Goal: Task Accomplishment & Management: Use online tool/utility

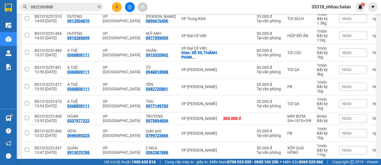
scroll to position [122, 0]
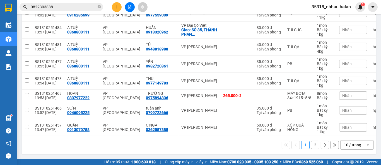
click at [344, 144] on div "10 / trang" at bounding box center [352, 145] width 17 height 6
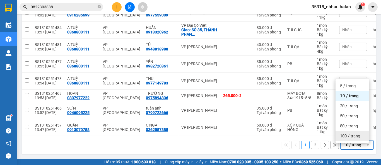
click at [345, 133] on span "100 / trang" at bounding box center [350, 136] width 20 height 6
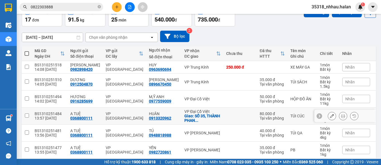
scroll to position [0, 0]
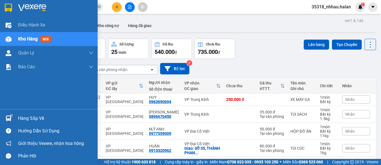
click at [18, 118] on div "Hàng sắp về" at bounding box center [49, 118] width 98 height 13
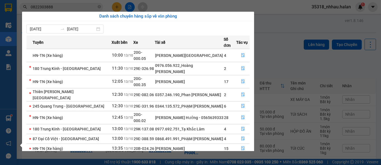
click at [202, 4] on section "Kết quả tìm kiếm ( 20 ) Bộ lọc Mã ĐH Trạng thái Món hàng Thu hộ Tổng cước Chưa …" at bounding box center [190, 82] width 381 height 165
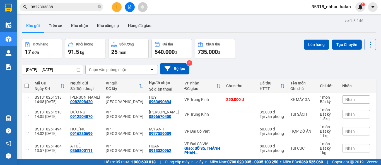
click at [125, 71] on div "Chọn văn phòng nhận" at bounding box center [108, 70] width 38 height 6
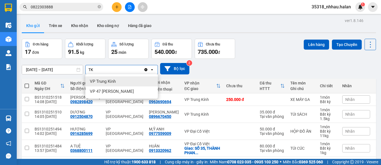
type input "TK"
click at [120, 81] on div "VP Trung Kính" at bounding box center [121, 81] width 73 height 10
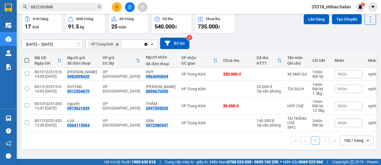
scroll to position [25, 0]
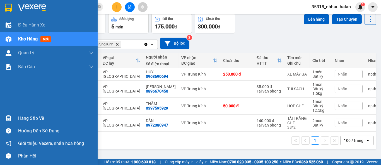
click at [21, 118] on div "Hàng sắp về" at bounding box center [55, 118] width 75 height 8
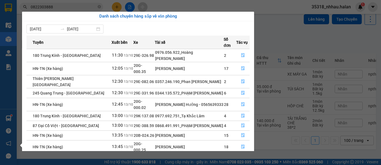
click at [278, 38] on section "Kết quả tìm kiếm ( 20 ) Bộ lọc Mã ĐH Trạng thái Món hàng Thu hộ Tổng cước Chưa …" at bounding box center [190, 82] width 381 height 165
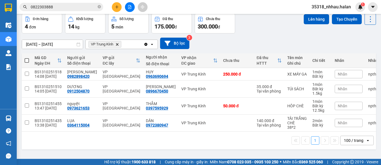
click at [117, 43] on icon "Delete" at bounding box center [116, 44] width 3 height 3
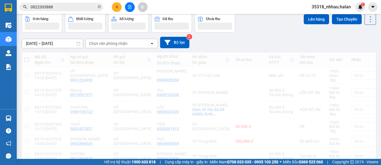
click at [118, 43] on div "Chọn văn phòng nhận" at bounding box center [108, 44] width 38 height 6
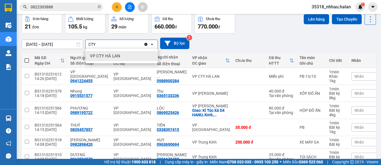
type input "CTY"
click at [118, 52] on div "VP CTY HÀ LAN" at bounding box center [121, 56] width 73 height 10
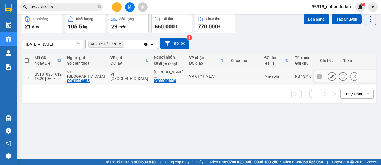
click at [191, 78] on div "VP CTY HÀ LAN" at bounding box center [207, 76] width 36 height 4
checkbox input "true"
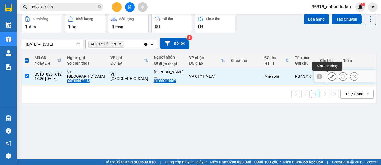
click at [330, 76] on icon at bounding box center [332, 76] width 4 height 4
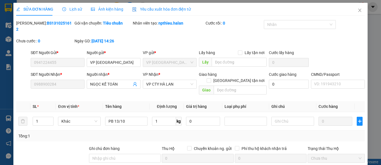
type input "0941224455"
type input "0988900284"
type input "0"
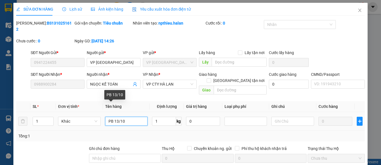
click at [117, 117] on input "PB 13/10" at bounding box center [126, 121] width 42 height 9
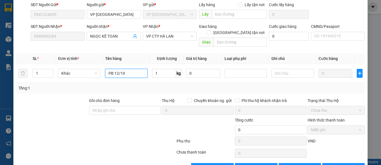
scroll to position [53, 0]
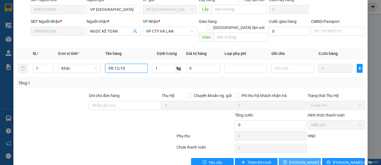
type input "PB 12/10"
click at [293, 160] on span "[PERSON_NAME] thay đổi" at bounding box center [311, 163] width 45 height 6
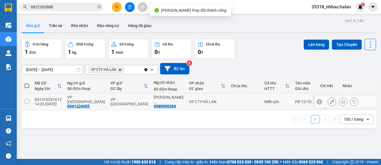
click at [228, 101] on td at bounding box center [244, 101] width 33 height 17
checkbox input "true"
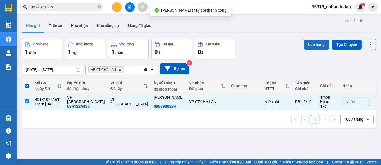
click at [310, 45] on button "Lên hàng" at bounding box center [316, 45] width 25 height 10
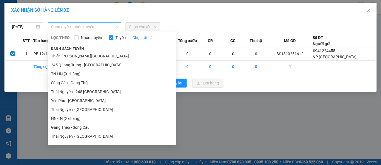
click at [84, 25] on span "Chọn tuyến - nhóm tuyến" at bounding box center [84, 27] width 67 height 8
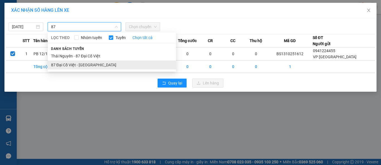
type input "87"
click at [81, 65] on li "87 Đại Cồ Việt - [GEOGRAPHIC_DATA]" at bounding box center [112, 65] width 128 height 9
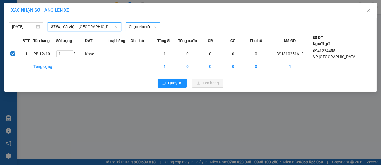
click at [136, 26] on span "Chọn chuyến" at bounding box center [143, 27] width 28 height 8
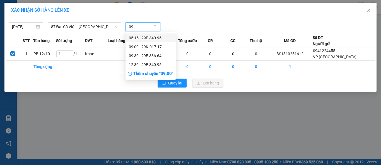
type input "095"
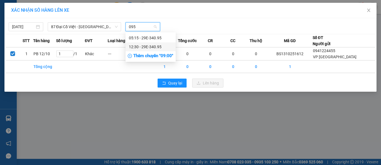
click at [144, 47] on div "12:30 - 29E-340.95" at bounding box center [151, 47] width 44 height 6
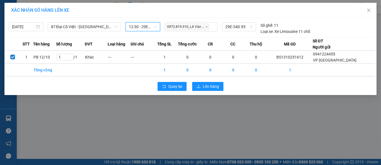
click at [205, 90] on div "Quay lại Lên hàng" at bounding box center [190, 86] width 369 height 15
click at [206, 90] on button "Lên hàng" at bounding box center [207, 86] width 31 height 9
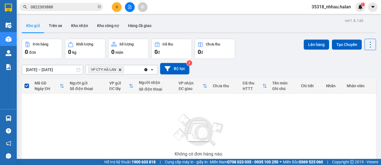
click at [145, 70] on icon "Clear all" at bounding box center [145, 69] width 3 height 3
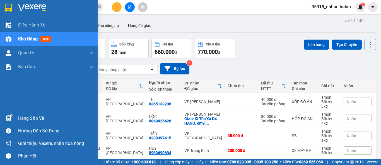
click at [21, 119] on div "Hàng sắp về" at bounding box center [55, 118] width 75 height 8
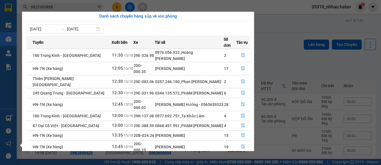
click at [266, 28] on section "Kết quả tìm kiếm ( 20 ) Bộ lọc Mã ĐH Trạng thái Món hàng Thu hộ Tổng cước Chưa …" at bounding box center [190, 82] width 381 height 165
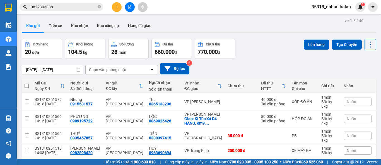
click at [132, 71] on div "Chọn văn phòng nhận" at bounding box center [118, 69] width 64 height 9
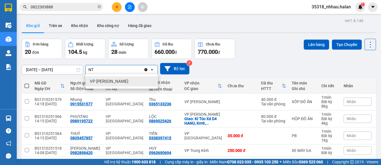
type input "NT"
click at [132, 79] on div "VP [PERSON_NAME]" at bounding box center [121, 81] width 73 height 10
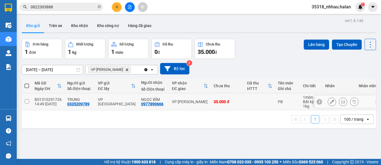
click at [214, 104] on div "35.000 đ" at bounding box center [228, 102] width 28 height 4
checkbox input "true"
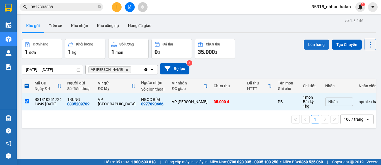
click at [305, 45] on button "Lên hàng" at bounding box center [316, 45] width 25 height 10
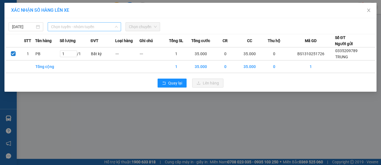
click at [68, 29] on span "Chọn tuyến - nhóm tuyến" at bounding box center [84, 27] width 67 height 8
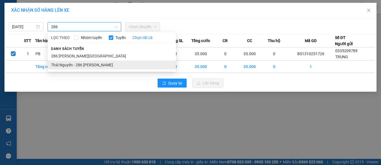
type input "286"
click at [80, 65] on li "Thái Nguyên - 286 [PERSON_NAME]" at bounding box center [112, 65] width 128 height 9
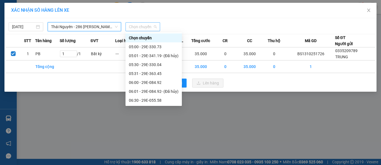
click at [134, 29] on span "Chọn chuyến" at bounding box center [143, 27] width 28 height 8
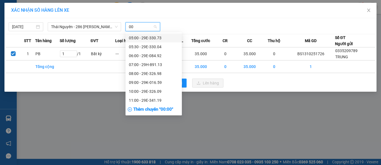
type input "004"
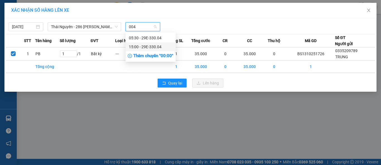
click at [151, 47] on div "15:00 - 29E-330.04" at bounding box center [151, 47] width 44 height 6
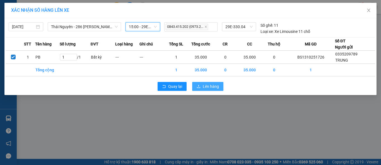
click at [206, 84] on span "Lên hàng" at bounding box center [211, 86] width 16 height 6
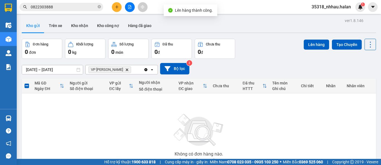
click at [146, 71] on icon "Clear all" at bounding box center [146, 69] width 4 height 4
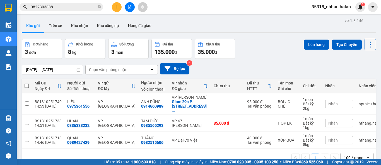
click at [368, 45] on icon at bounding box center [370, 45] width 8 height 8
click at [356, 79] on span "Làm mới" at bounding box center [357, 80] width 15 height 6
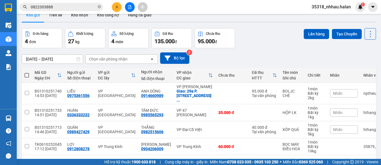
scroll to position [28, 0]
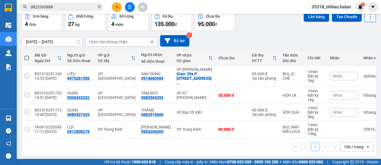
click at [366, 20] on icon at bounding box center [370, 17] width 8 height 8
click at [359, 52] on span "Làm mới" at bounding box center [357, 52] width 15 height 6
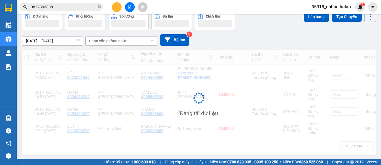
scroll to position [27, 0]
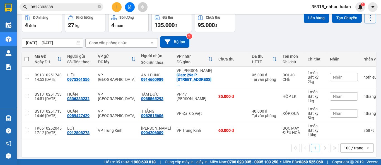
click at [366, 17] on icon at bounding box center [370, 18] width 8 height 8
click at [357, 54] on span "Làm mới" at bounding box center [357, 53] width 15 height 6
click at [197, 92] on div "VP 47 [PERSON_NAME]" at bounding box center [195, 96] width 36 height 9
checkbox input "true"
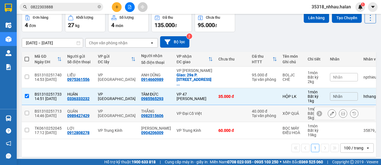
drag, startPoint x: 198, startPoint y: 111, endPoint x: 207, endPoint y: 107, distance: 9.7
click at [199, 111] on td "VP Đại Cồ Việt" at bounding box center [195, 113] width 42 height 17
checkbox input "true"
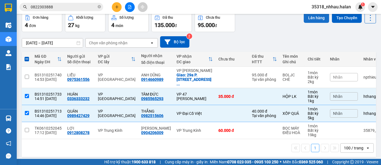
click at [310, 19] on button "Lên hàng" at bounding box center [316, 18] width 25 height 10
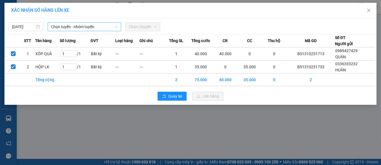
click at [88, 28] on span "Chọn tuyến - nhóm tuyến" at bounding box center [84, 27] width 67 height 8
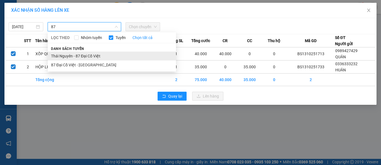
type input "87"
click at [81, 54] on li "Thái Nguyên - 87 Đại Cồ Việt" at bounding box center [112, 56] width 128 height 9
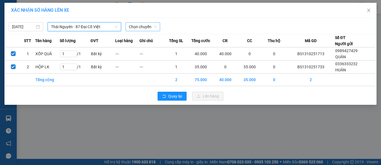
click at [134, 28] on span "Chọn chuyến" at bounding box center [143, 27] width 28 height 8
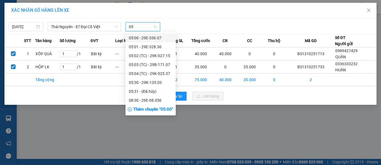
type input "056"
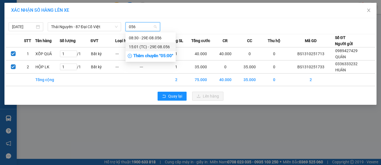
click at [145, 46] on div "15:01 (TC) - 29E-08.056" at bounding box center [151, 47] width 44 height 6
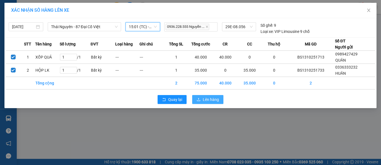
click at [207, 99] on span "Lên hàng" at bounding box center [211, 100] width 16 height 6
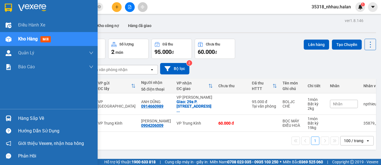
drag, startPoint x: 10, startPoint y: 116, endPoint x: 25, endPoint y: 112, distance: 16.0
click at [10, 115] on img at bounding box center [9, 118] width 6 height 6
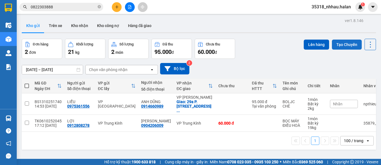
drag, startPoint x: 271, startPoint y: 32, endPoint x: 335, endPoint y: 47, distance: 65.9
click at [279, 33] on section "Kết quả tìm kiếm ( 20 ) Bộ lọc Mã ĐH Trạng thái Món hàng Thu hộ Tổng cước Chưa …" at bounding box center [190, 82] width 381 height 165
click at [369, 44] on icon at bounding box center [370, 45] width 8 height 8
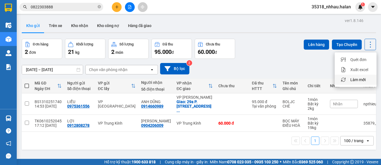
click at [360, 80] on span "Làm mới" at bounding box center [357, 80] width 15 height 6
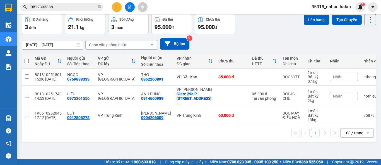
scroll to position [25, 0]
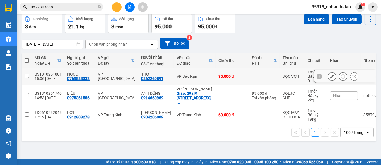
click at [239, 78] on td "35.000 đ" at bounding box center [232, 76] width 33 height 17
checkbox input "true"
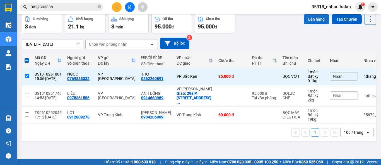
click at [310, 22] on button "Lên hàng" at bounding box center [316, 19] width 25 height 10
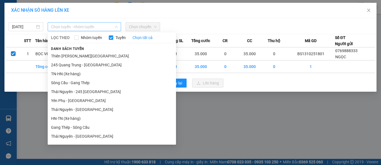
click at [69, 29] on span "Chọn tuyến - nhóm tuyến" at bounding box center [84, 27] width 67 height 8
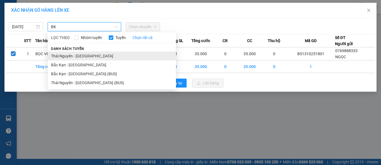
type input "BK"
click at [76, 54] on li "Thái Nguyên - [GEOGRAPHIC_DATA]" at bounding box center [112, 56] width 128 height 9
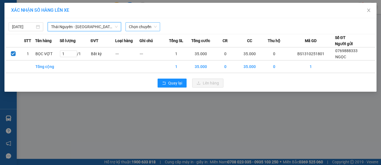
click at [137, 27] on span "Chọn chuyến" at bounding box center [143, 27] width 28 height 8
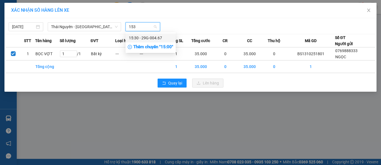
type input "1530"
click at [148, 38] on div "15:30 - 29G-004.67" at bounding box center [151, 38] width 44 height 6
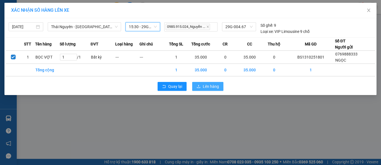
click at [204, 87] on span "Lên hàng" at bounding box center [211, 86] width 16 height 6
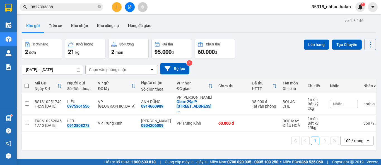
click at [72, 7] on input "0822303888" at bounding box center [64, 7] width 66 height 6
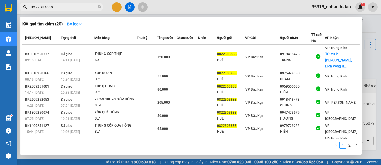
click at [72, 7] on input "0822303888" at bounding box center [64, 7] width 66 height 6
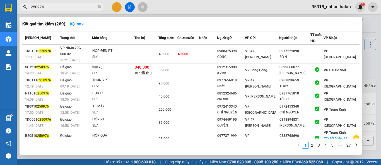
click at [79, 7] on input "250976" at bounding box center [64, 7] width 66 height 6
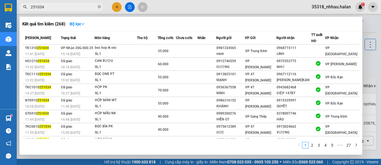
click at [85, 8] on input "251034" at bounding box center [64, 7] width 66 height 6
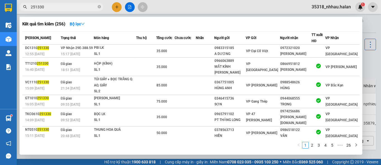
click at [46, 7] on input "251330" at bounding box center [64, 7] width 66 height 6
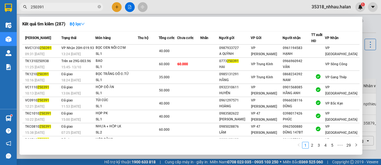
click at [38, 7] on input "250391" at bounding box center [64, 7] width 66 height 6
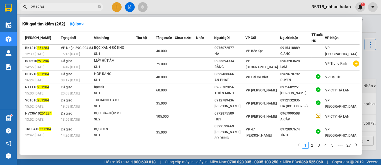
click at [47, 7] on input "251284" at bounding box center [64, 7] width 66 height 6
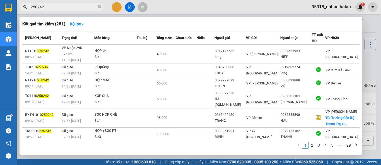
click at [59, 4] on input "250242" at bounding box center [64, 7] width 66 height 6
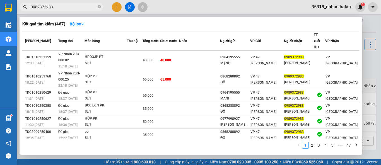
type input "0989372983"
click at [99, 7] on icon "close-circle" at bounding box center [99, 6] width 3 height 3
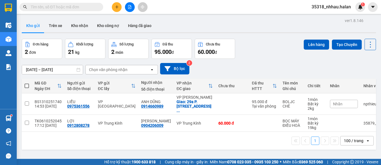
click at [85, 7] on input "text" at bounding box center [64, 7] width 66 height 6
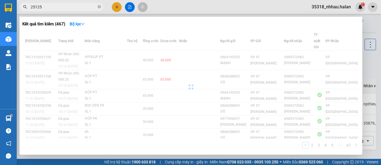
type input "251259"
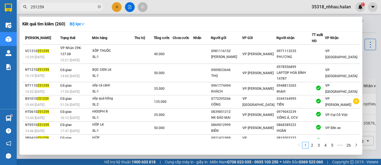
click at [82, 7] on input "251259" at bounding box center [64, 7] width 66 height 6
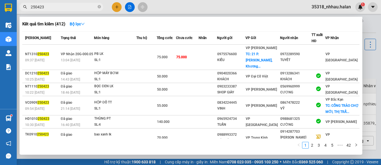
click at [64, 3] on span "250423" at bounding box center [62, 7] width 84 height 8
drag, startPoint x: 64, startPoint y: 3, endPoint x: 66, endPoint y: 6, distance: 3.3
click at [65, 4] on span "250423" at bounding box center [62, 7] width 84 height 8
click at [66, 6] on input "250423" at bounding box center [64, 7] width 66 height 6
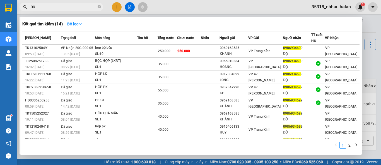
type input "0"
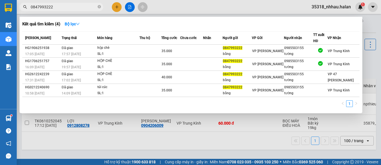
click at [65, 6] on input "0847993222" at bounding box center [64, 7] width 66 height 6
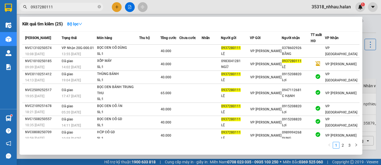
click at [42, 8] on input "0937280111" at bounding box center [64, 7] width 66 height 6
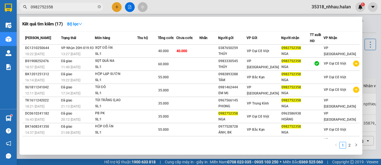
click at [74, 6] on input "0982752358" at bounding box center [64, 7] width 66 height 6
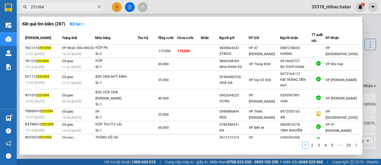
drag, startPoint x: 52, startPoint y: 10, endPoint x: 51, endPoint y: 6, distance: 4.7
click at [51, 7] on span "251094" at bounding box center [62, 7] width 84 height 8
click at [51, 6] on input "251094" at bounding box center [64, 7] width 66 height 6
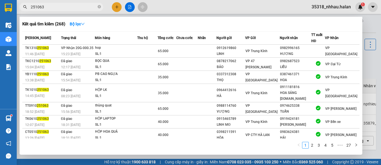
click at [363, 68] on div at bounding box center [190, 82] width 381 height 165
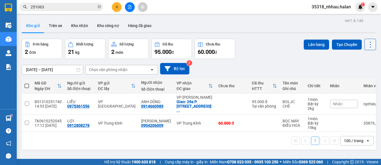
click at [366, 45] on icon at bounding box center [370, 45] width 8 height 8
click at [360, 79] on span "Làm mới" at bounding box center [357, 80] width 15 height 6
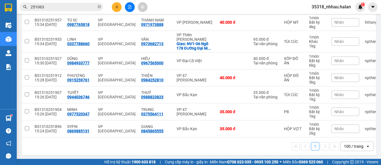
scroll to position [302, 0]
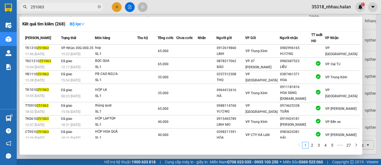
click at [74, 3] on span "251063" at bounding box center [62, 7] width 84 height 8
click at [73, 4] on span "251063" at bounding box center [62, 7] width 84 height 8
drag, startPoint x: 73, startPoint y: 4, endPoint x: 71, endPoint y: 7, distance: 3.9
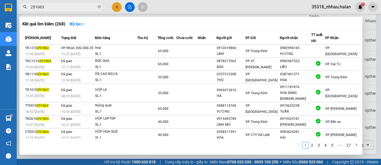
click at [73, 4] on span "251063" at bounding box center [62, 7] width 84 height 8
click at [71, 8] on input "251063" at bounding box center [64, 7] width 66 height 6
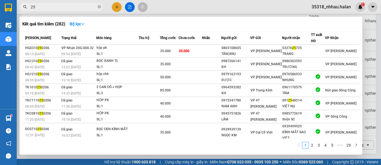
type input "2"
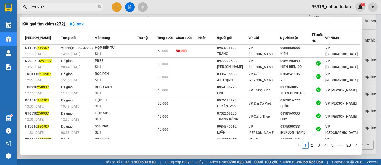
type input "250907"
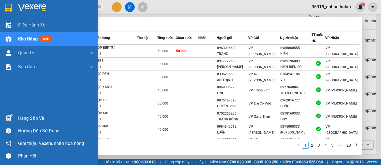
drag, startPoint x: 23, startPoint y: 115, endPoint x: 53, endPoint y: 102, distance: 32.6
click at [25, 115] on div "Hàng sắp về" at bounding box center [55, 118] width 75 height 8
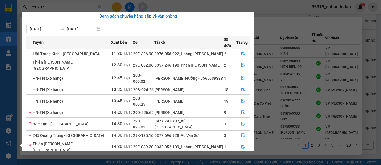
click at [55, 5] on section "Kết quả tìm kiếm ( 272 ) Bộ lọc Mã ĐH Trạng thái Món hàng Thu hộ Tổng cước Chưa…" at bounding box center [190, 82] width 381 height 165
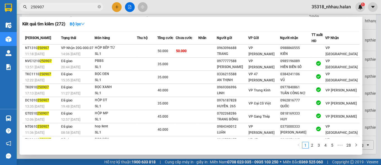
click at [55, 5] on input "250907" at bounding box center [64, 7] width 66 height 6
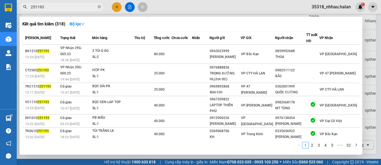
type input "251193"
click at [375, 59] on div at bounding box center [190, 82] width 381 height 165
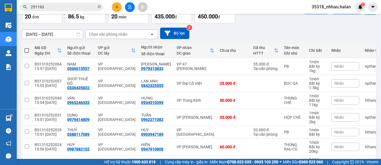
scroll to position [0, 0]
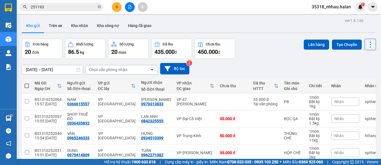
click at [111, 66] on div "Chọn văn phòng nhận" at bounding box center [118, 69] width 64 height 9
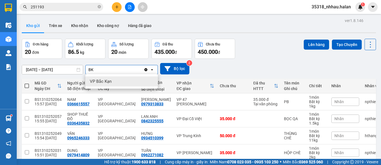
type input "BK"
click at [109, 82] on span "VP Bắc Kạn" at bounding box center [101, 82] width 22 height 6
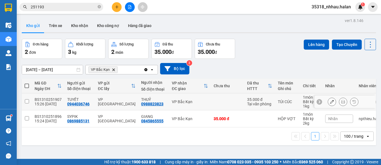
click at [189, 101] on div "VP Bắc Kạn" at bounding box center [190, 102] width 36 height 4
checkbox input "true"
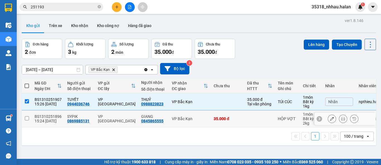
click at [194, 120] on div "VP Bắc Kạn" at bounding box center [190, 119] width 36 height 4
checkbox input "true"
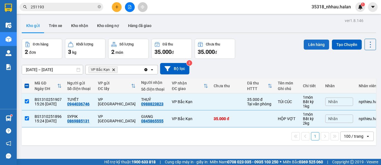
click at [304, 45] on button "Lên hàng" at bounding box center [316, 45] width 25 height 10
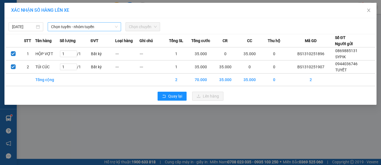
click at [90, 27] on span "Chọn tuyến - nhóm tuyến" at bounding box center [84, 27] width 67 height 8
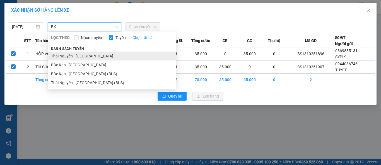
type input "BK"
click at [78, 55] on li "Thái Nguyên - [GEOGRAPHIC_DATA]" at bounding box center [112, 56] width 128 height 9
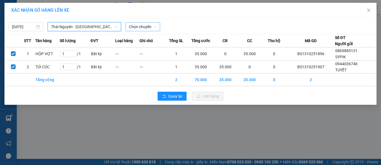
click at [137, 29] on span "Chọn chuyến" at bounding box center [143, 27] width 28 height 8
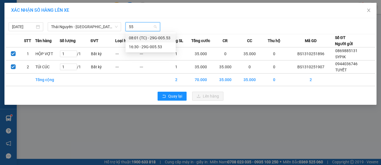
type input "553"
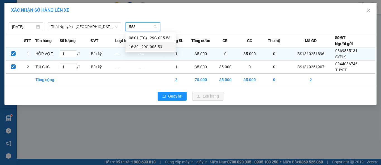
drag, startPoint x: 139, startPoint y: 48, endPoint x: 149, endPoint y: 51, distance: 11.2
click at [139, 48] on div "16:30 - 29G-005.53" at bounding box center [151, 47] width 44 height 6
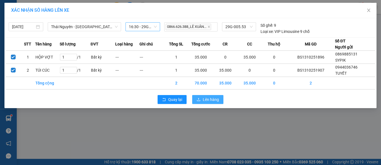
click at [199, 100] on icon "upload" at bounding box center [199, 100] width 4 height 4
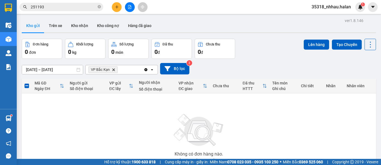
click at [144, 69] on icon "Clear all" at bounding box center [146, 69] width 4 height 4
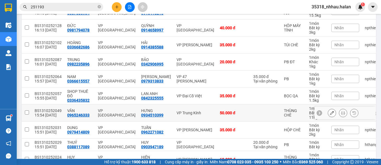
scroll to position [61, 0]
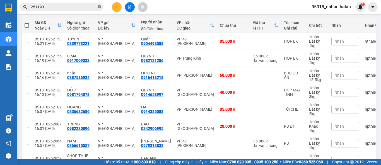
click at [99, 7] on icon "close-circle" at bounding box center [99, 6] width 3 height 3
click at [94, 8] on input "text" at bounding box center [64, 7] width 66 height 6
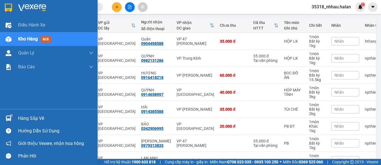
click at [14, 120] on div "Hàng sắp về" at bounding box center [49, 118] width 98 height 13
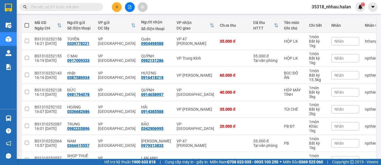
click at [234, 5] on section "Kết quả tìm kiếm ( 318 ) Bộ lọc Mã ĐH Trạng thái Món hàng Thu hộ Tổng cước Chưa…" at bounding box center [190, 82] width 381 height 165
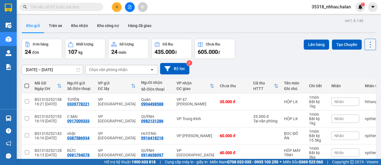
click at [366, 47] on icon at bounding box center [370, 45] width 8 height 8
click at [359, 79] on span "Làm mới" at bounding box center [357, 80] width 15 height 6
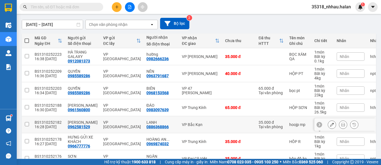
scroll to position [42, 0]
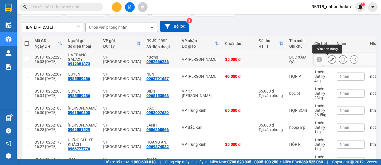
click at [330, 59] on icon at bounding box center [332, 59] width 4 height 4
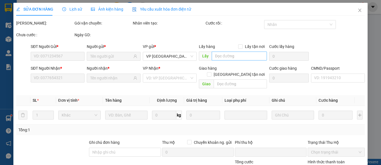
type input "0912081373"
type input "0982666236"
type input "0"
type input "35.000"
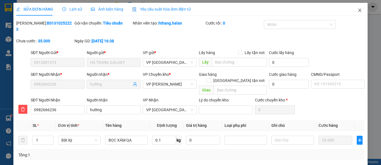
click at [358, 9] on icon "close" at bounding box center [360, 10] width 4 height 4
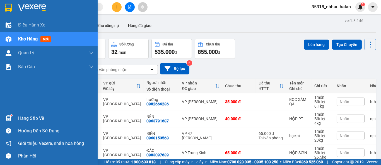
drag, startPoint x: 25, startPoint y: 120, endPoint x: 33, endPoint y: 111, distance: 12.4
click at [25, 120] on div "Hàng sắp về" at bounding box center [55, 118] width 75 height 8
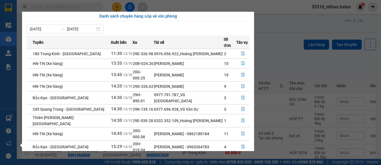
click at [283, 45] on section "Kết quả tìm kiếm ( 318 ) Bộ lọc Mã ĐH Trạng thái Món hàng Thu hộ Tổng cước Chưa…" at bounding box center [190, 82] width 381 height 165
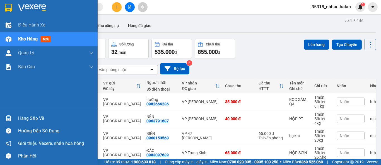
drag, startPoint x: 14, startPoint y: 116, endPoint x: 87, endPoint y: 101, distance: 74.6
click at [16, 116] on div "Hàng sắp về" at bounding box center [49, 118] width 98 height 13
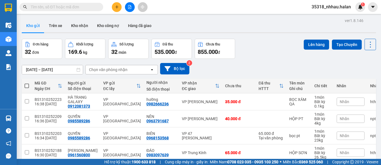
click at [282, 65] on section "Kết quả tìm kiếm ( 318 ) Bộ lọc Mã ĐH Trạng thái Món hàng Thu hộ Tổng cước Chưa…" at bounding box center [190, 82] width 381 height 165
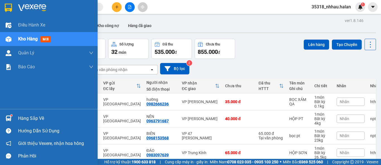
drag, startPoint x: 25, startPoint y: 119, endPoint x: 55, endPoint y: 87, distance: 44.4
click at [26, 117] on div "Hàng sắp về" at bounding box center [55, 118] width 75 height 8
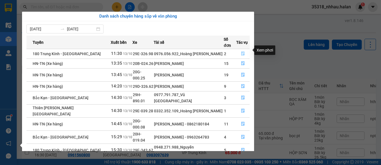
click at [242, 52] on icon "file-done" at bounding box center [242, 54] width 3 height 4
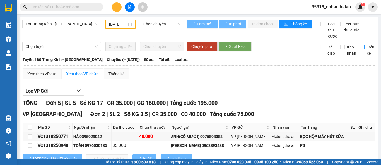
type input "[DATE]"
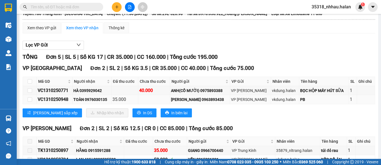
scroll to position [43, 0]
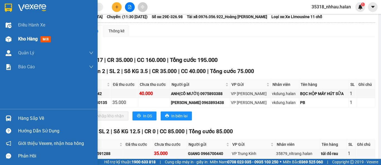
click at [37, 40] on span "Kho hàng" at bounding box center [28, 38] width 20 height 5
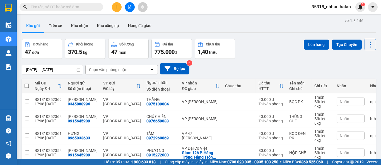
click at [118, 72] on div "Chọn văn phòng nhận" at bounding box center [108, 70] width 38 height 6
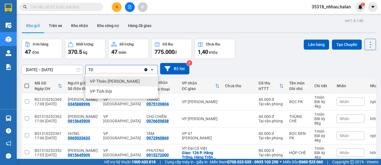
type input "TD"
click at [114, 81] on span "VP Thiên [PERSON_NAME]" at bounding box center [115, 82] width 50 height 6
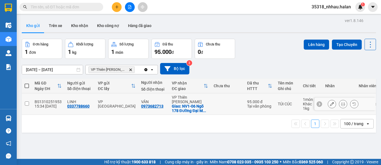
click at [218, 103] on td at bounding box center [227, 103] width 33 height 21
checkbox input "true"
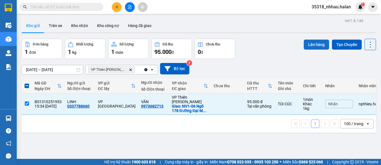
click at [307, 45] on button "Lên hàng" at bounding box center [316, 45] width 25 height 10
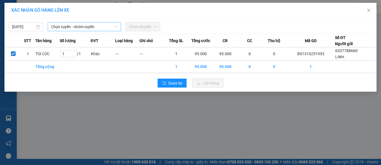
click at [89, 29] on span "Chọn tuyến - nhóm tuyến" at bounding box center [84, 27] width 67 height 8
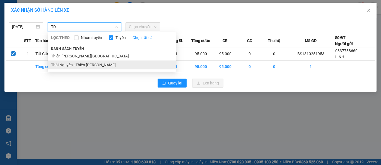
type input "TD"
click at [81, 64] on li "Thái Nguyên - Thiên [PERSON_NAME]" at bounding box center [112, 65] width 128 height 9
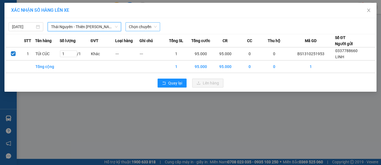
click at [139, 29] on span "Chọn chuyến" at bounding box center [143, 27] width 28 height 8
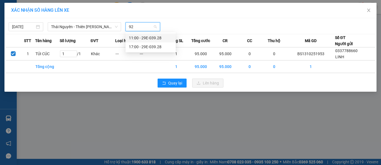
type input "928"
drag, startPoint x: 157, startPoint y: 48, endPoint x: 160, endPoint y: 50, distance: 3.4
click at [157, 48] on div "17:00 - 29E-039.28" at bounding box center [151, 47] width 44 height 6
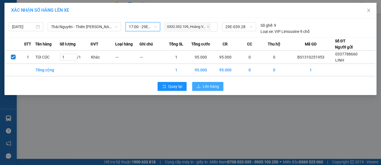
click at [200, 86] on icon "upload" at bounding box center [199, 87] width 4 height 4
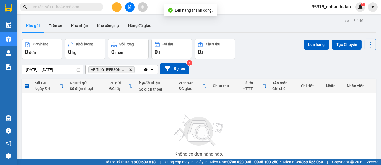
click at [145, 70] on icon "Clear all" at bounding box center [145, 69] width 3 height 3
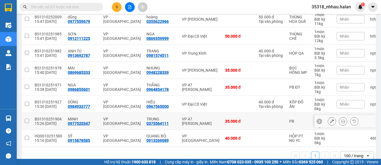
scroll to position [743, 0]
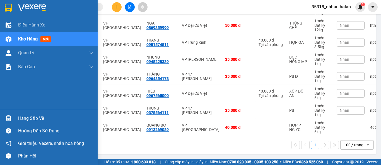
drag, startPoint x: 21, startPoint y: 119, endPoint x: 38, endPoint y: 108, distance: 20.2
click at [21, 118] on div "Hàng sắp về" at bounding box center [55, 118] width 75 height 8
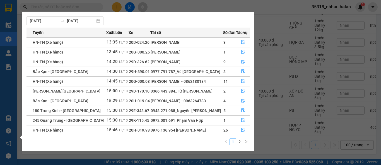
scroll to position [9, 0]
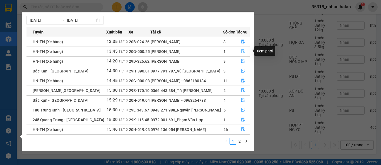
click at [243, 53] on span "file-done" at bounding box center [243, 51] width 4 height 4
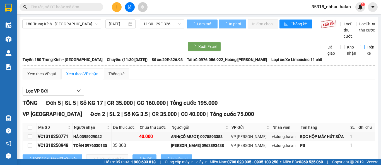
click at [360, 49] on input "Trên xe" at bounding box center [362, 47] width 4 height 4
checkbox input "true"
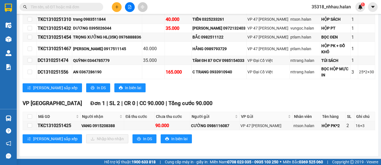
scroll to position [146, 0]
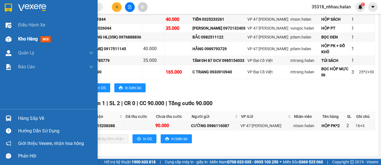
click at [25, 40] on span "Kho hàng" at bounding box center [28, 38] width 20 height 5
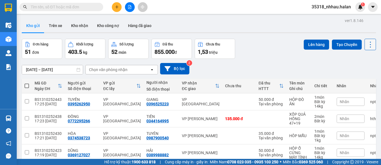
click at [366, 47] on icon at bounding box center [370, 45] width 8 height 8
click at [363, 79] on span "Làm mới" at bounding box center [357, 80] width 15 height 6
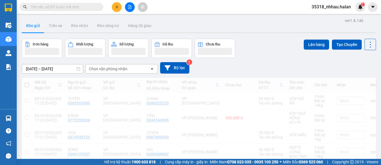
click at [267, 49] on div "Đơn hàng Khối lượng Số lượng Đã thu Chưa thu Lên hàng Tạo Chuyến" at bounding box center [199, 48] width 354 height 19
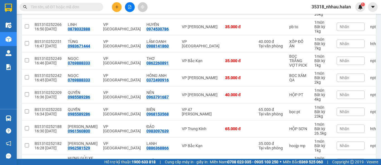
scroll to position [434, 0]
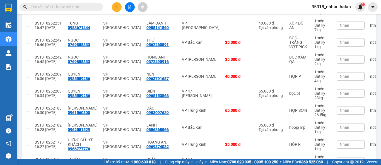
click at [68, 5] on input "text" at bounding box center [64, 7] width 66 height 6
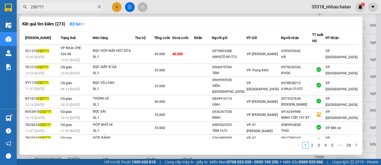
type input "250771"
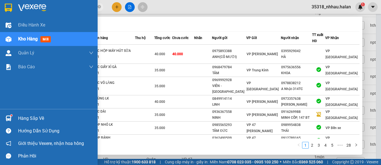
click at [24, 117] on div "Hàng sắp về" at bounding box center [55, 118] width 75 height 8
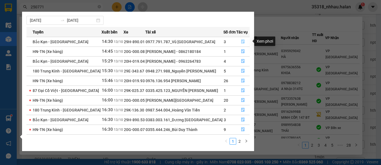
click at [243, 42] on icon "file-done" at bounding box center [243, 42] width 4 height 4
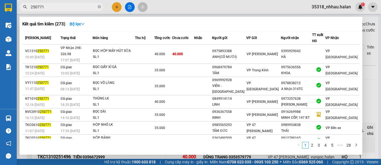
click at [376, 29] on div at bounding box center [190, 82] width 381 height 165
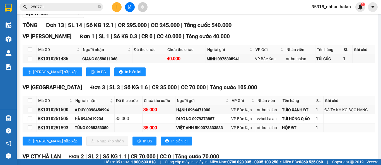
scroll to position [93, 0]
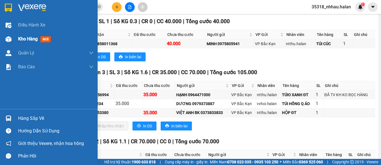
click at [20, 38] on span "Kho hàng" at bounding box center [28, 38] width 20 height 5
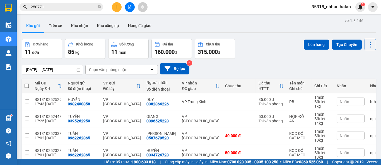
click at [131, 71] on div "Chọn văn phòng nhận" at bounding box center [118, 69] width 64 height 9
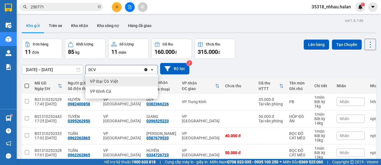
type input "DCV"
click at [125, 79] on div "VP Đại Cồ Việt" at bounding box center [121, 81] width 73 height 10
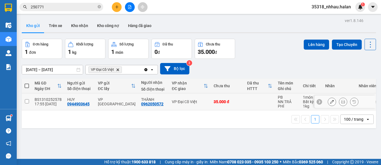
click at [204, 101] on div "VP Đại Cồ Việt" at bounding box center [190, 102] width 36 height 4
checkbox input "true"
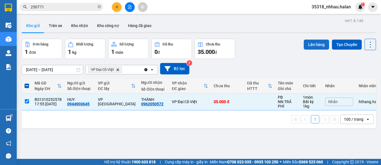
click at [307, 44] on button "Lên hàng" at bounding box center [316, 45] width 25 height 10
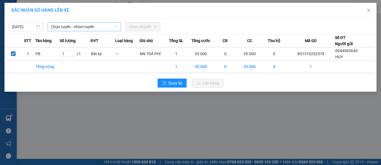
click at [99, 25] on span "Chọn tuyến - nhóm tuyến" at bounding box center [84, 27] width 67 height 8
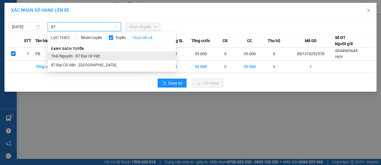
type input "87"
click at [87, 54] on li "Thái Nguyên - 87 Đại Cồ Việt" at bounding box center [112, 56] width 128 height 9
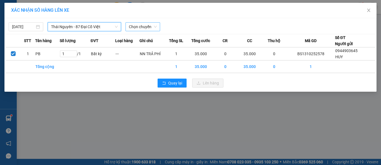
click at [142, 26] on span "Chọn chuyến" at bounding box center [143, 27] width 28 height 8
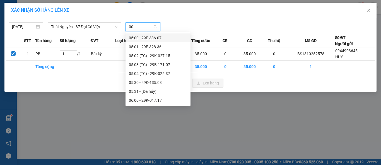
type input "005"
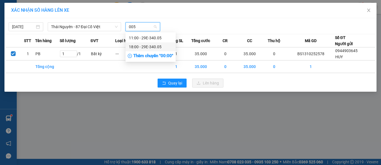
click at [143, 48] on div "18:00 - 29E-340.05" at bounding box center [151, 47] width 44 height 6
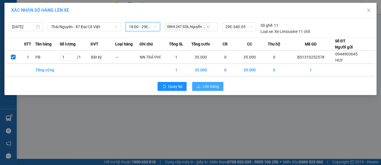
click at [197, 86] on icon "upload" at bounding box center [199, 87] width 4 height 4
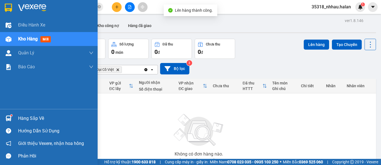
drag, startPoint x: 19, startPoint y: 115, endPoint x: 45, endPoint y: 113, distance: 25.4
click at [20, 115] on div "Hàng sắp về" at bounding box center [55, 118] width 75 height 8
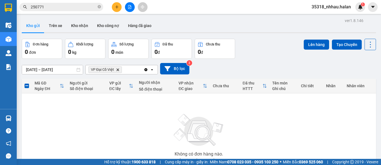
click at [279, 60] on section "Kết quả tìm kiếm ( 273 ) Bộ lọc Mã ĐH Trạng thái Món hàng Thu hộ Tổng cước Chưa…" at bounding box center [190, 82] width 381 height 165
click at [119, 69] on icon "Delete" at bounding box center [117, 69] width 3 height 3
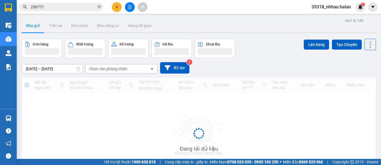
click at [119, 69] on div "Chọn văn phòng nhận" at bounding box center [108, 69] width 38 height 6
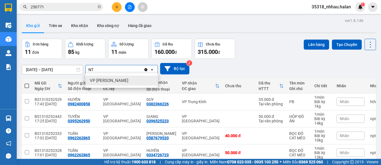
type input "NT"
click at [116, 78] on span "VP [PERSON_NAME]" at bounding box center [109, 81] width 38 height 6
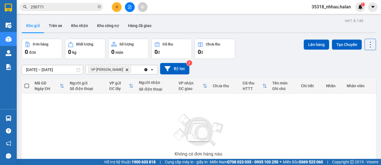
drag, startPoint x: 145, startPoint y: 69, endPoint x: 225, endPoint y: 60, distance: 80.5
click at [145, 69] on icon "Clear all" at bounding box center [145, 69] width 3 height 3
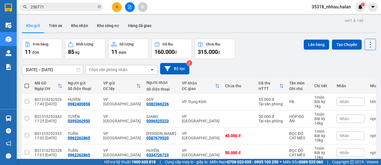
click at [110, 70] on div "Chọn văn phòng nhận" at bounding box center [108, 70] width 38 height 6
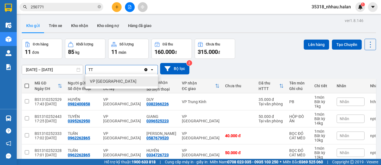
type input "TT"
click at [110, 79] on span "VP [GEOGRAPHIC_DATA]" at bounding box center [113, 82] width 47 height 6
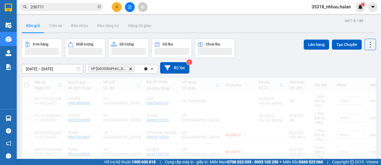
click at [127, 71] on div "VP Tân Triều Delete" at bounding box center [115, 68] width 58 height 9
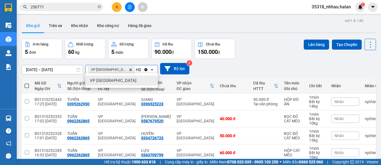
type input "HD"
click at [121, 81] on div "VP [GEOGRAPHIC_DATA]" at bounding box center [121, 81] width 73 height 10
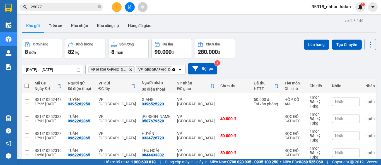
click at [27, 85] on span at bounding box center [27, 86] width 4 height 4
click at [27, 83] on input "checkbox" at bounding box center [27, 83] width 0 height 0
checkbox input "true"
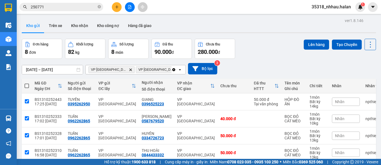
checkbox input "true"
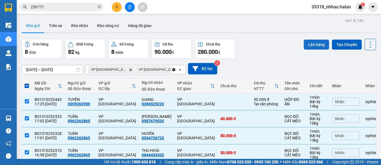
click at [312, 43] on button "Lên hàng" at bounding box center [316, 45] width 25 height 10
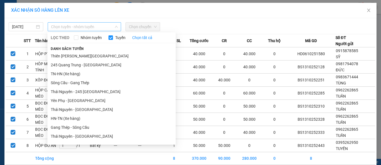
click at [77, 26] on span "Chọn tuyến - nhóm tuyến" at bounding box center [84, 27] width 67 height 8
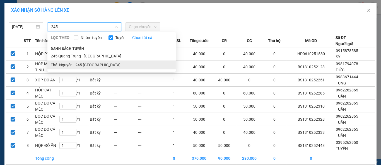
type input "245"
click at [88, 66] on li "Thái Nguyên - 245 [GEOGRAPHIC_DATA]" at bounding box center [111, 65] width 128 height 9
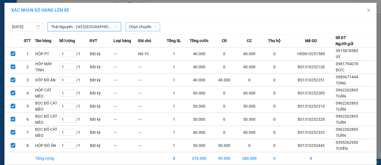
click at [142, 26] on span "Chọn chuyến" at bounding box center [143, 27] width 28 height 8
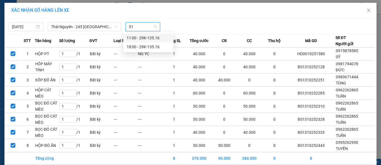
type input "516"
click at [154, 48] on div "18:00 - 29K-135.16" at bounding box center [149, 47] width 44 height 6
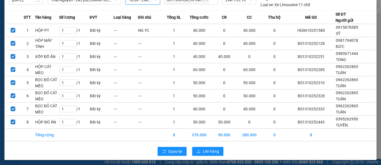
scroll to position [27, 0]
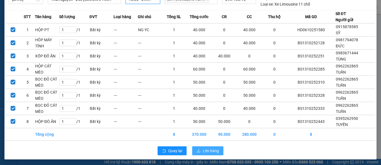
click at [218, 151] on button "Lên hàng" at bounding box center [207, 150] width 31 height 9
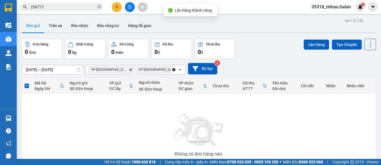
click at [172, 71] on icon "Clear all" at bounding box center [174, 69] width 4 height 4
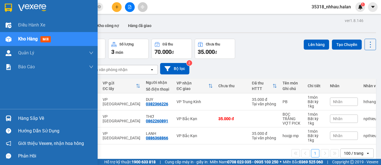
drag, startPoint x: 18, startPoint y: 118, endPoint x: 45, endPoint y: 108, distance: 28.4
click at [19, 117] on div "Hàng sắp về" at bounding box center [55, 118] width 75 height 8
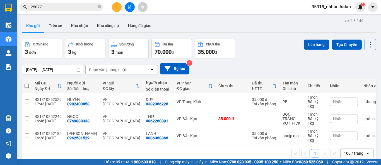
click at [276, 57] on section "Kết quả tìm kiếm ( 273 ) Bộ lọc Mã ĐH Trạng thái Món hàng Thu hộ Tổng cước Chưa…" at bounding box center [190, 82] width 381 height 165
click at [366, 47] on icon at bounding box center [370, 45] width 8 height 8
click at [363, 81] on span "Làm mới" at bounding box center [357, 80] width 15 height 6
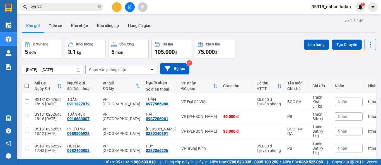
click at [135, 71] on div "Chọn văn phòng nhận" at bounding box center [118, 69] width 64 height 9
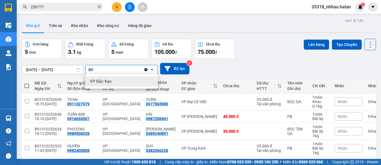
type input "BK"
click at [131, 82] on div "VP Bắc Kạn" at bounding box center [121, 81] width 73 height 10
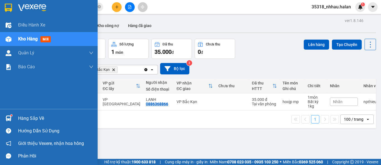
drag, startPoint x: 31, startPoint y: 117, endPoint x: 58, endPoint y: 99, distance: 32.7
click at [31, 117] on div "Hàng sắp về" at bounding box center [55, 118] width 75 height 8
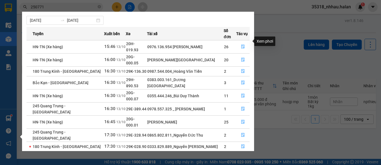
click at [271, 37] on div "Xem phơi" at bounding box center [264, 41] width 21 height 9
drag, startPoint x: 277, startPoint y: 34, endPoint x: 300, endPoint y: 36, distance: 22.7
click at [278, 34] on section "Kết quả tìm kiếm ( 273 ) Bộ lọc Mã ĐH Trạng thái Món hàng Thu hộ Tổng cước Chưa…" at bounding box center [190, 82] width 381 height 165
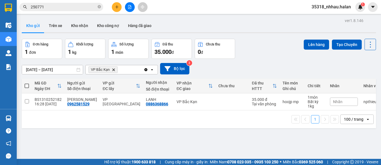
click at [359, 46] on div "Lên hàng Tạo Chuyến" at bounding box center [340, 44] width 72 height 11
click at [365, 49] on button at bounding box center [370, 44] width 11 height 11
click at [360, 79] on span "Làm mới" at bounding box center [357, 80] width 15 height 6
click at [146, 68] on icon "Clear all" at bounding box center [146, 69] width 4 height 4
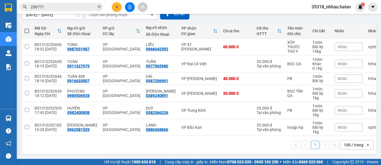
scroll to position [57, 0]
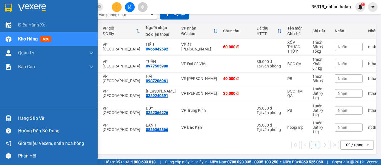
click at [18, 117] on div "Hàng sắp về" at bounding box center [55, 118] width 75 height 8
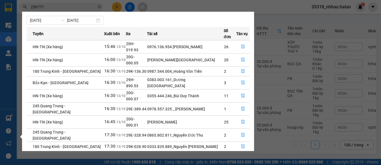
click at [284, 6] on section "Kết quả tìm kiếm ( 273 ) Bộ lọc Mã ĐH Trạng thái Món hàng Thu hộ Tổng cước Chưa…" at bounding box center [190, 82] width 381 height 165
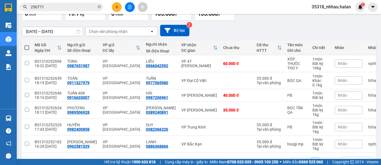
scroll to position [0, 0]
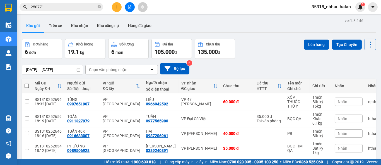
click at [129, 67] on div "Chọn văn phòng nhận" at bounding box center [118, 69] width 64 height 9
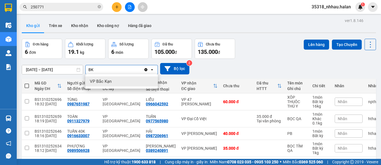
type input "BK"
click at [123, 84] on div "VP Bắc Kạn" at bounding box center [121, 81] width 73 height 10
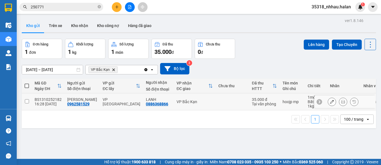
click at [185, 100] on div "VP Bắc Kạn" at bounding box center [195, 102] width 36 height 4
checkbox input "true"
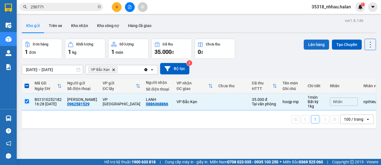
click at [306, 47] on button "Lên hàng" at bounding box center [316, 45] width 25 height 10
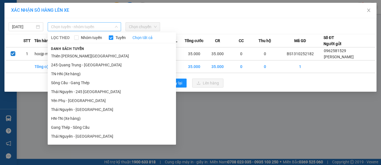
click at [88, 25] on span "Chọn tuyến - nhóm tuyến" at bounding box center [84, 27] width 67 height 8
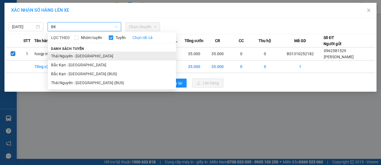
type input "BK"
click at [87, 55] on li "Thái Nguyên - [GEOGRAPHIC_DATA]" at bounding box center [112, 56] width 128 height 9
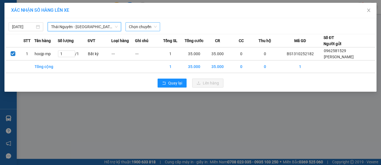
click at [141, 28] on span "Chọn chuyến" at bounding box center [143, 27] width 28 height 8
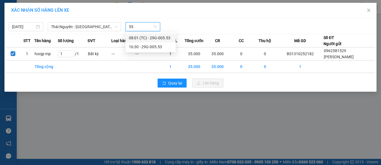
type input "553"
click at [155, 47] on div "16:30 - 29G-005.53" at bounding box center [151, 47] width 44 height 6
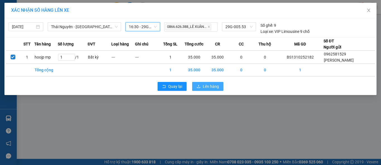
click at [202, 86] on button "Lên hàng" at bounding box center [207, 86] width 31 height 9
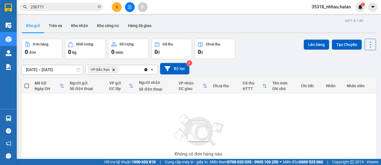
click at [115, 70] on icon "Delete" at bounding box center [113, 69] width 3 height 3
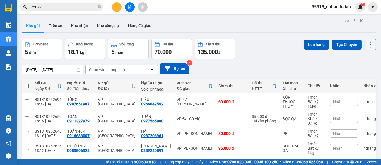
click at [366, 46] on icon at bounding box center [370, 45] width 8 height 8
click at [358, 79] on span "Làm mới" at bounding box center [357, 80] width 15 height 6
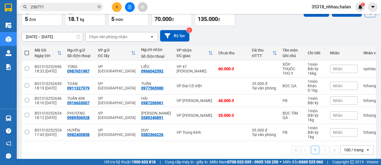
scroll to position [40, 0]
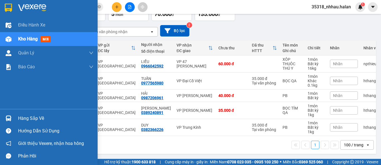
drag, startPoint x: 16, startPoint y: 120, endPoint x: 20, endPoint y: 119, distance: 4.5
click at [16, 120] on div "Hàng sắp về" at bounding box center [49, 118] width 98 height 13
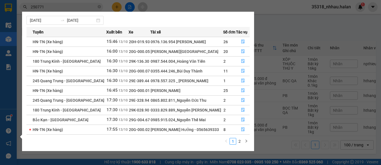
click at [289, 21] on section "Kết quả tìm kiếm ( 273 ) Bộ lọc Mã ĐH Trạng thái Món hàng Thu hộ Tổng cước Chưa…" at bounding box center [190, 82] width 381 height 165
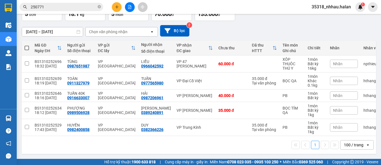
click at [116, 31] on div "Chọn văn phòng nhận" at bounding box center [108, 32] width 38 height 6
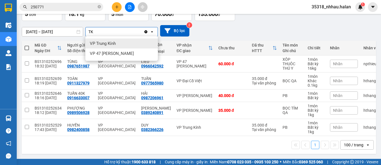
type input "TK"
click at [121, 41] on div "VP Trung Kính" at bounding box center [121, 43] width 73 height 10
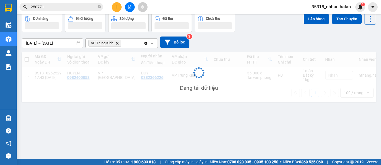
scroll to position [25, 0]
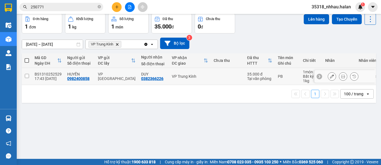
click at [191, 71] on td "VP Trung Kính" at bounding box center [190, 76] width 42 height 17
checkbox input "true"
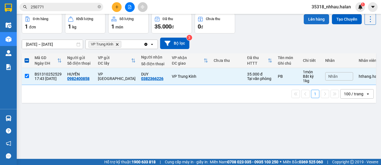
click at [305, 21] on button "Lên hàng" at bounding box center [316, 19] width 25 height 10
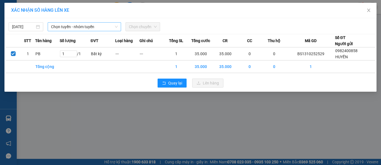
click at [97, 26] on span "Chọn tuyến - nhóm tuyến" at bounding box center [84, 27] width 67 height 8
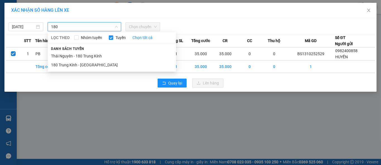
type input "180"
click at [103, 56] on li "Thái Nguyên - 180 Trung Kính" at bounding box center [112, 56] width 128 height 9
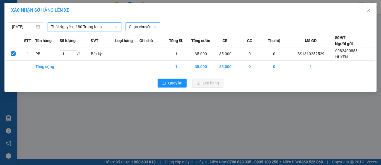
click at [140, 23] on span "Chọn chuyến" at bounding box center [143, 27] width 28 height 8
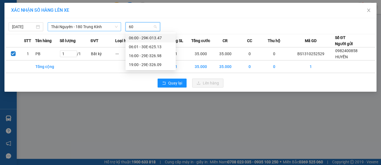
type input "609"
click at [153, 38] on div "19:00 - 29E-326.09" at bounding box center [151, 38] width 44 height 6
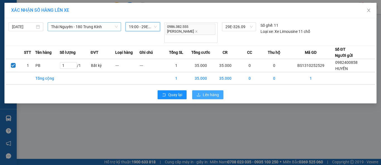
click at [204, 92] on span "Lên hàng" at bounding box center [211, 95] width 16 height 6
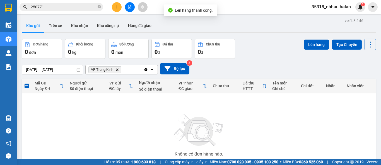
click at [146, 69] on icon "Clear all" at bounding box center [145, 69] width 3 height 3
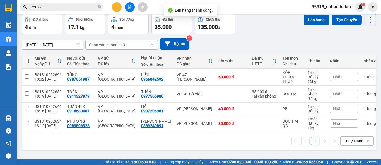
scroll to position [25, 0]
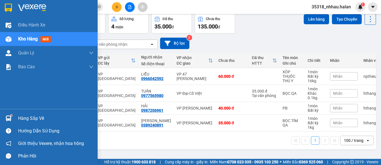
click at [27, 115] on div "Hàng sắp về" at bounding box center [55, 118] width 75 height 8
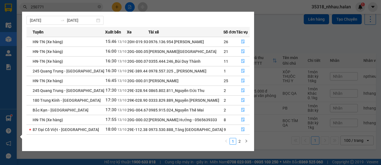
click at [274, 35] on section "Kết quả tìm kiếm ( 273 ) Bộ lọc Mã ĐH Trạng thái Món hàng Thu hộ Tổng cước Chưa…" at bounding box center [190, 82] width 381 height 165
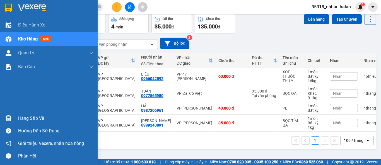
drag, startPoint x: 21, startPoint y: 119, endPoint x: 79, endPoint y: 108, distance: 58.8
click at [21, 118] on div "Hàng sắp về" at bounding box center [55, 118] width 75 height 8
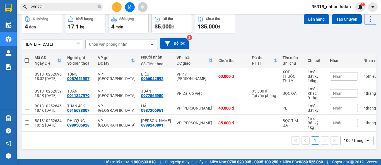
click at [91, 7] on section "Kết quả tìm kiếm ( 273 ) Bộ lọc Mã ĐH Trạng thái Món hàng Thu hộ Tổng cước Chưa…" at bounding box center [190, 82] width 381 height 165
click at [91, 7] on input "250771" at bounding box center [64, 7] width 66 height 6
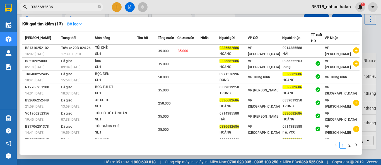
type input "0336682686"
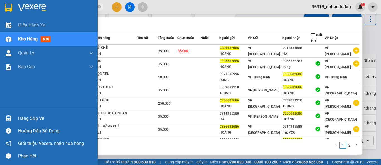
drag, startPoint x: 19, startPoint y: 119, endPoint x: 42, endPoint y: 110, distance: 24.3
click at [20, 119] on div "Hàng sắp về" at bounding box center [55, 118] width 75 height 8
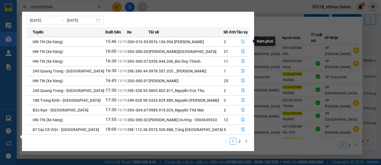
click at [241, 42] on icon "file-done" at bounding box center [243, 42] width 4 height 4
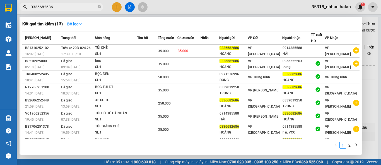
click at [366, 33] on div at bounding box center [190, 82] width 381 height 165
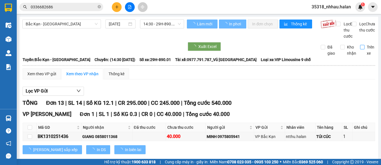
click at [360, 49] on input "Trên xe" at bounding box center [362, 47] width 4 height 4
checkbox input "true"
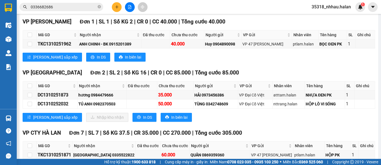
scroll to position [93, 0]
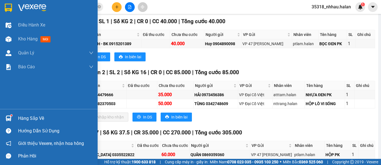
drag, startPoint x: 33, startPoint y: 119, endPoint x: 46, endPoint y: 91, distance: 30.3
click at [34, 118] on div "Hàng sắp về" at bounding box center [55, 118] width 75 height 8
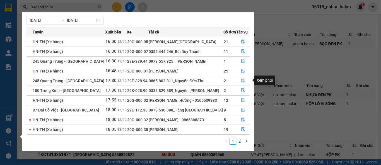
click at [242, 79] on icon "file-done" at bounding box center [242, 81] width 3 height 4
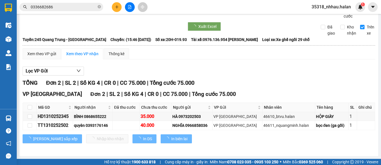
scroll to position [25, 0]
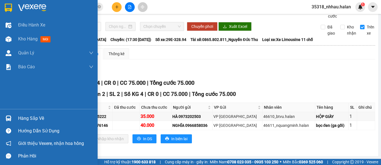
click at [31, 115] on div "Hàng sắp về" at bounding box center [55, 118] width 75 height 8
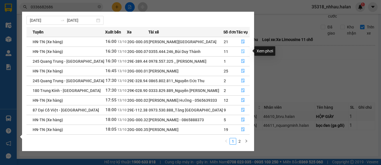
click at [241, 50] on icon "file-done" at bounding box center [243, 51] width 4 height 4
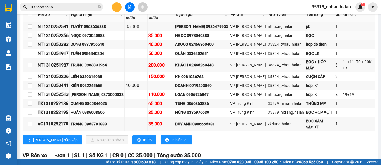
scroll to position [186, 0]
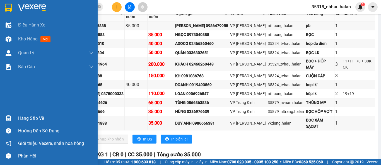
click at [27, 114] on div "Hàng sắp về" at bounding box center [55, 118] width 75 height 8
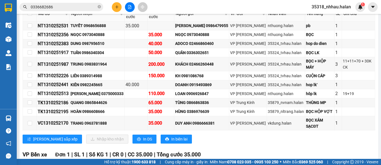
click at [181, 6] on section "Kết quả tìm kiếm ( 13 ) Bộ lọc Mã ĐH Trạng thái Món hàng Thu hộ Tổng cước Chưa …" at bounding box center [190, 82] width 381 height 165
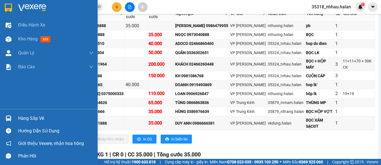
click at [28, 119] on div "Hàng sắp về" at bounding box center [55, 118] width 75 height 8
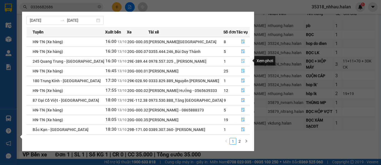
click at [241, 61] on icon "file-done" at bounding box center [243, 61] width 4 height 4
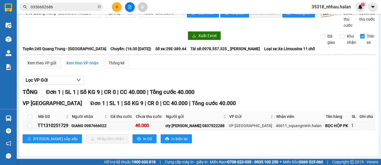
scroll to position [16, 0]
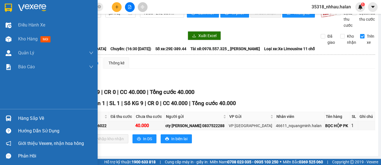
click at [33, 116] on div "Hàng sắp về" at bounding box center [55, 118] width 75 height 8
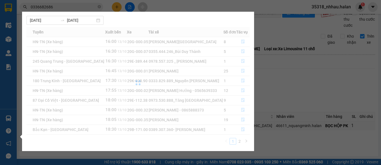
scroll to position [0, 0]
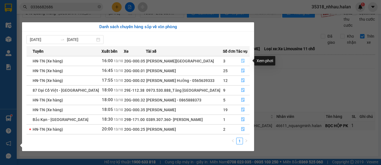
click at [242, 61] on icon "file-done" at bounding box center [242, 61] width 3 height 4
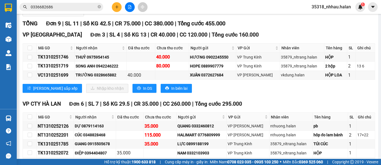
scroll to position [79, 0]
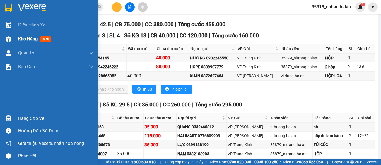
drag, startPoint x: 19, startPoint y: 37, endPoint x: 69, endPoint y: 31, distance: 50.3
click at [19, 37] on span "Kho hàng" at bounding box center [28, 38] width 20 height 5
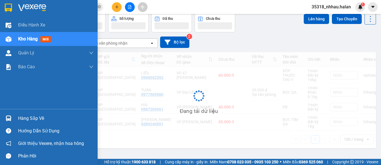
scroll to position [25, 0]
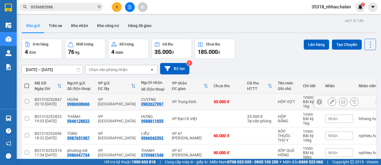
scroll to position [25, 0]
